Goal: Subscribe to service/newsletter

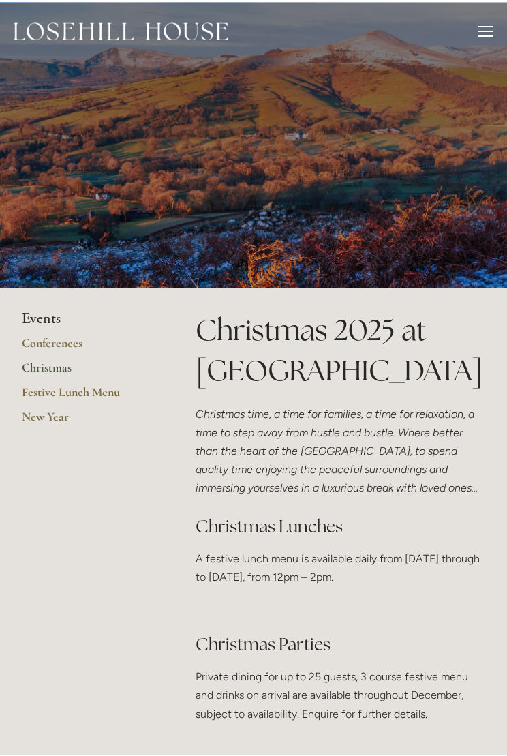
scroll to position [1, 0]
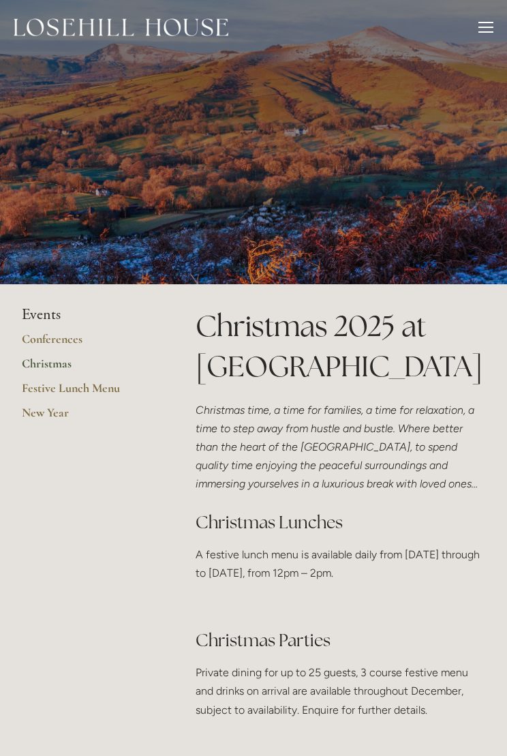
click at [49, 362] on link "Christmas" at bounding box center [87, 368] width 130 height 25
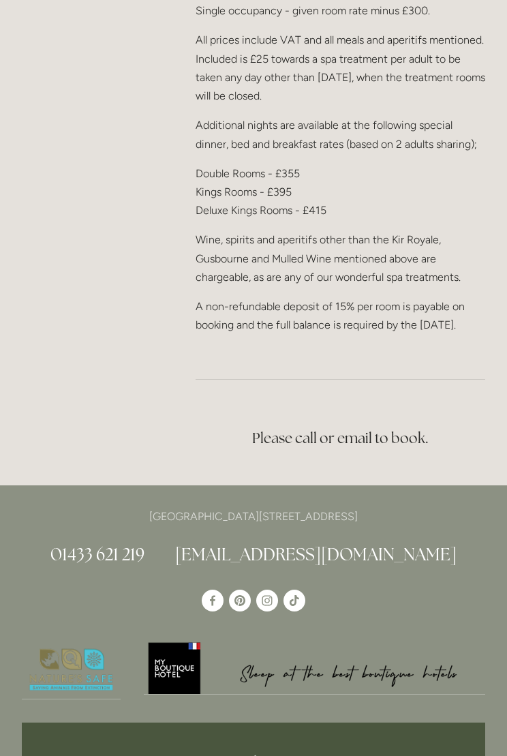
scroll to position [2966, 0]
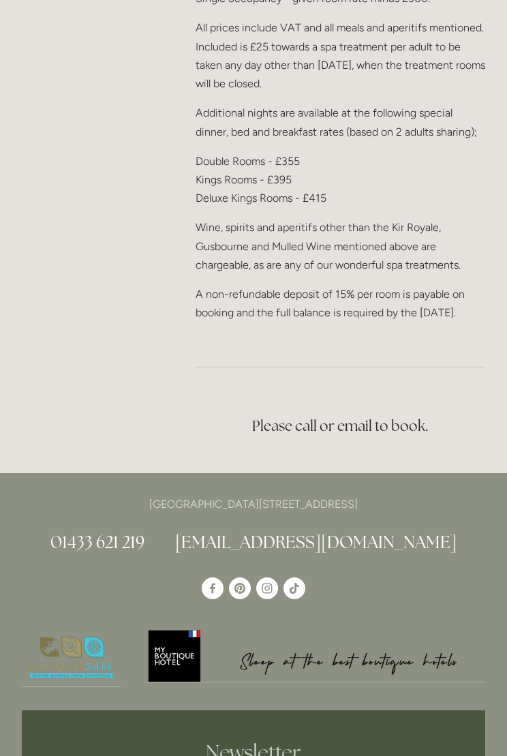
click at [363, 439] on h3 "Please call or email to book." at bounding box center [341, 425] width 290 height 27
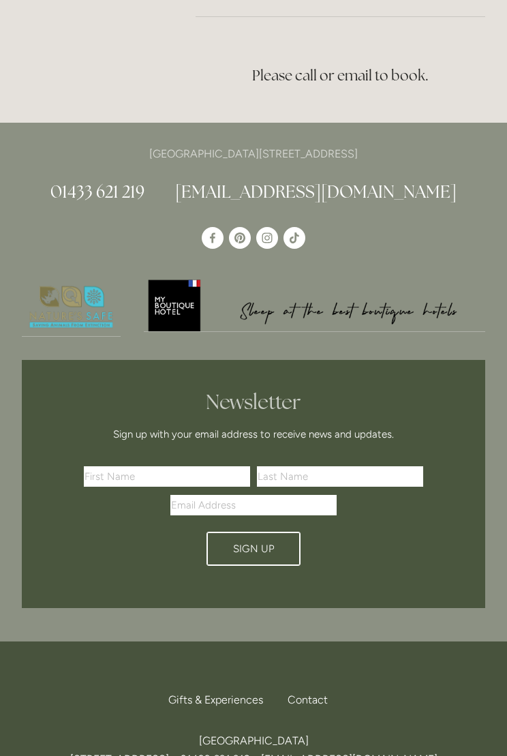
scroll to position [3317, 0]
click at [137, 486] on input "text" at bounding box center [167, 476] width 166 height 20
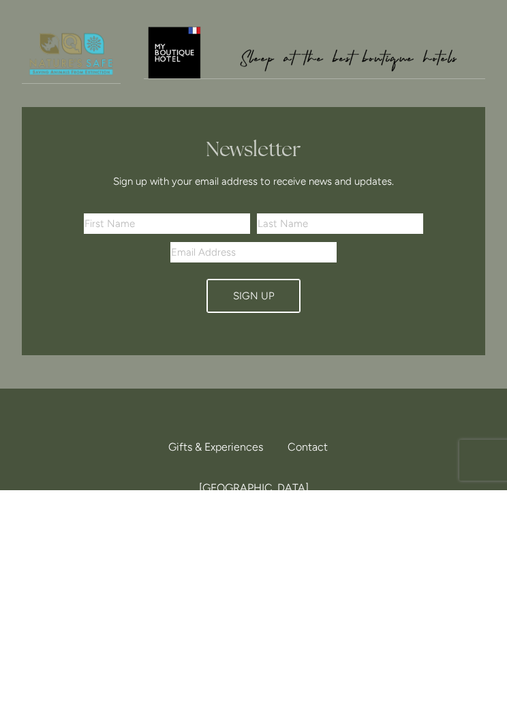
scroll to position [3372, 0]
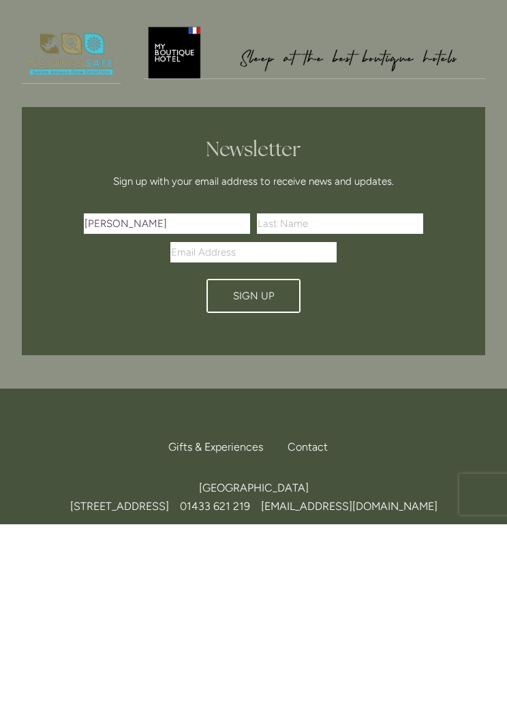
type input "Amanda"
click at [343, 411] on input "text" at bounding box center [340, 421] width 166 height 20
type input "Peach"
click at [245, 439] on input "Email Address" at bounding box center [253, 449] width 166 height 20
type input "amandapeach137@gmail.com"
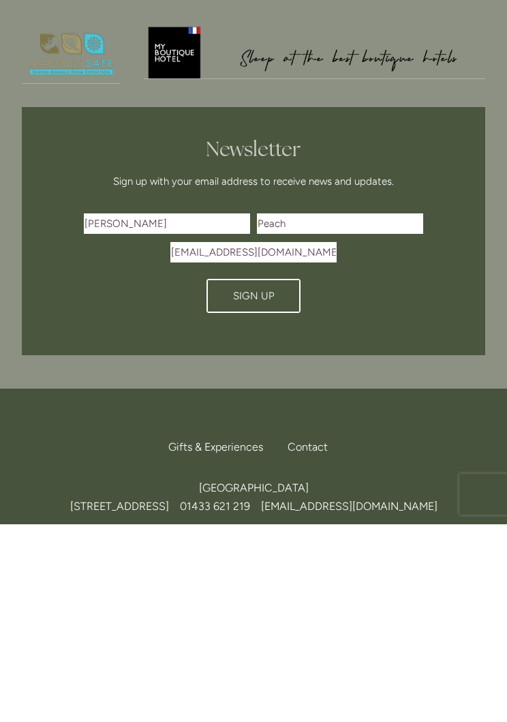
click at [261, 476] on button "Sign Up" at bounding box center [253, 493] width 94 height 34
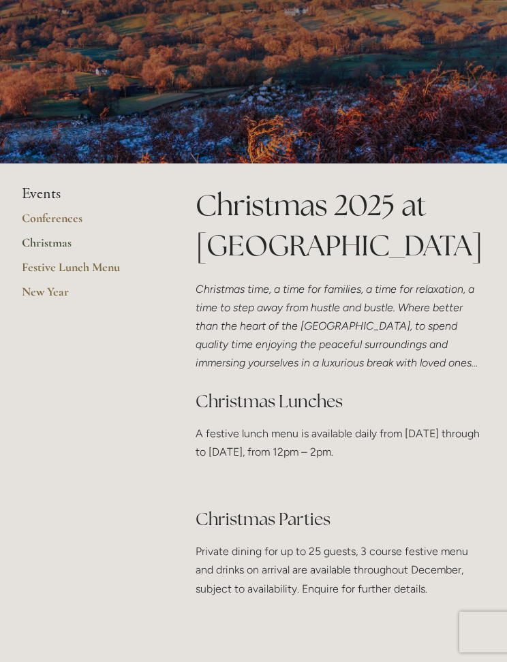
scroll to position [0, 0]
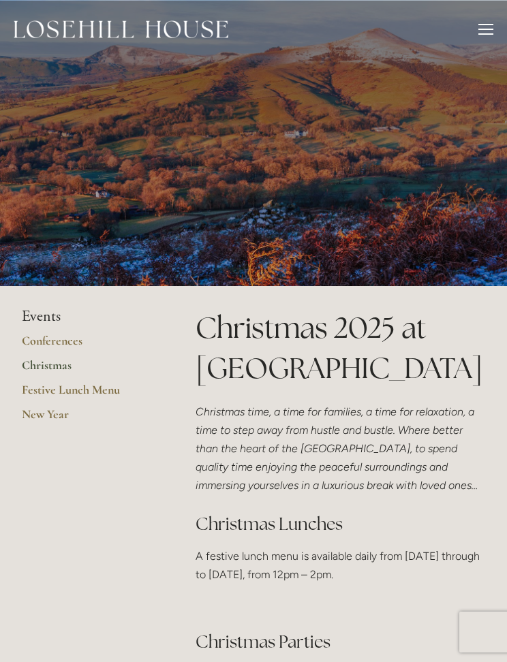
click at [482, 27] on div at bounding box center [485, 31] width 15 height 15
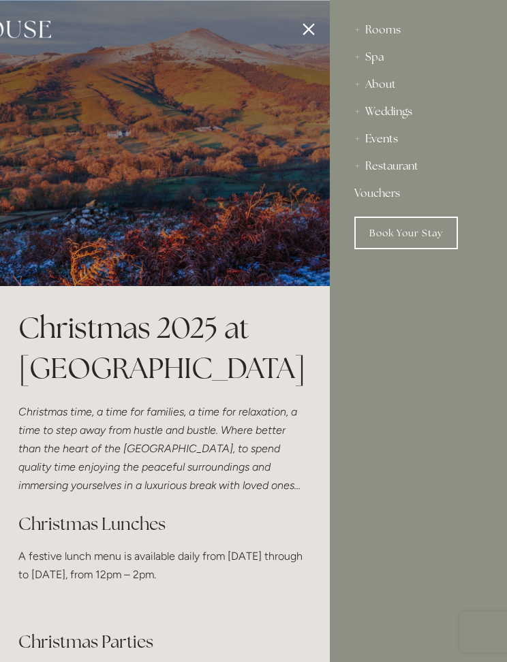
click at [412, 226] on link "Book Your Stay" at bounding box center [406, 233] width 104 height 33
